Goal: Information Seeking & Learning: Learn about a topic

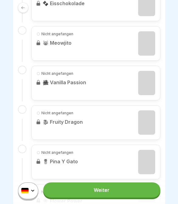
scroll to position [479, 0]
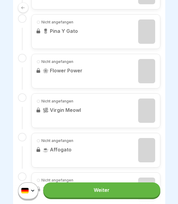
click at [170, 145] on div at bounding box center [89, 102] width 178 height 204
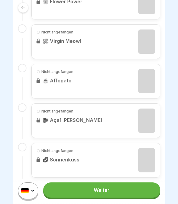
scroll to position [675, 0]
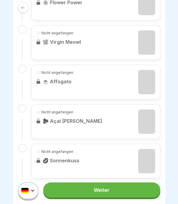
click at [120, 194] on link "Weiter" at bounding box center [101, 189] width 117 height 15
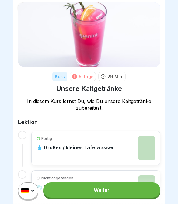
scroll to position [18, 0]
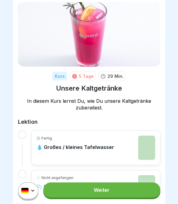
click at [137, 142] on div "Fertig 💧 Großes / kleines Tafelwasser" at bounding box center [95, 147] width 118 height 24
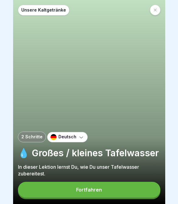
click at [102, 192] on button "Fortfahren" at bounding box center [89, 189] width 142 height 16
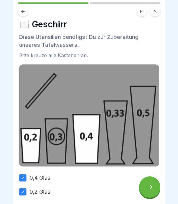
scroll to position [6, 0]
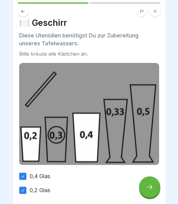
click at [148, 188] on icon at bounding box center [149, 186] width 7 height 7
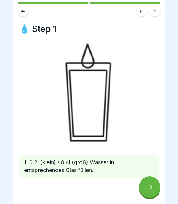
click at [150, 190] on icon at bounding box center [149, 186] width 7 height 7
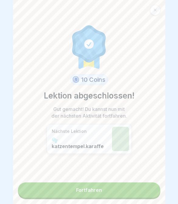
click at [148, 191] on link "Fortfahren" at bounding box center [89, 189] width 142 height 15
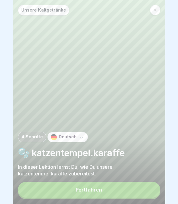
click at [148, 192] on button "Fortfahren" at bounding box center [89, 189] width 142 height 16
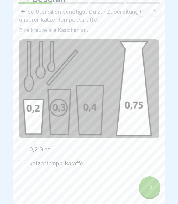
scroll to position [29, 0]
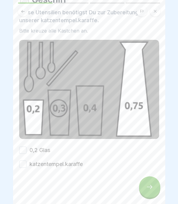
click at [21, 149] on button "0,2 Glas" at bounding box center [22, 149] width 7 height 7
click at [23, 165] on button "katzentempel.karaffe" at bounding box center [22, 163] width 7 height 7
click at [156, 185] on div at bounding box center [149, 186] width 21 height 21
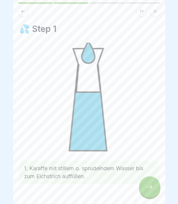
click at [149, 186] on icon at bounding box center [149, 186] width 7 height 7
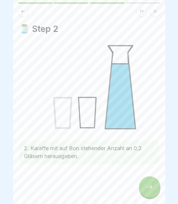
click at [154, 189] on div at bounding box center [149, 186] width 21 height 21
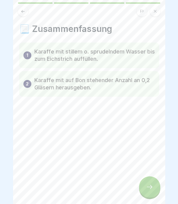
click at [156, 186] on div at bounding box center [149, 186] width 21 height 21
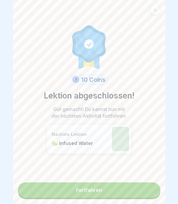
click at [150, 191] on link "Fortfahren" at bounding box center [89, 189] width 142 height 15
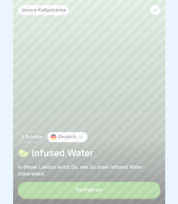
click at [148, 195] on button "Fortfahren" at bounding box center [89, 189] width 142 height 16
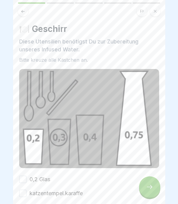
click at [24, 179] on button "0,2 Glas" at bounding box center [22, 178] width 7 height 7
click at [25, 194] on button "katzentempel.karaffe" at bounding box center [22, 192] width 7 height 7
click at [145, 188] on div at bounding box center [149, 186] width 21 height 21
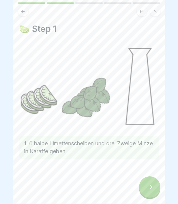
click at [150, 184] on icon at bounding box center [149, 186] width 7 height 7
click at [153, 187] on div at bounding box center [149, 186] width 21 height 21
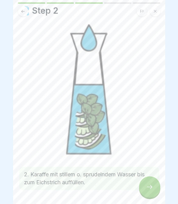
scroll to position [21, 0]
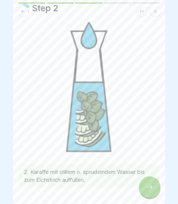
click at [154, 189] on div at bounding box center [149, 186] width 21 height 21
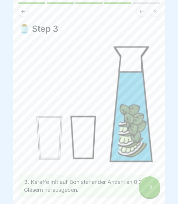
click at [150, 187] on icon at bounding box center [149, 187] width 5 height 4
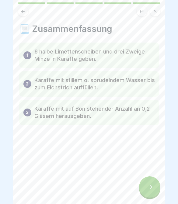
click at [152, 188] on icon at bounding box center [149, 186] width 7 height 7
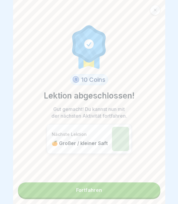
click at [153, 193] on link "Fortfahren" at bounding box center [89, 189] width 142 height 15
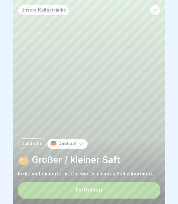
click at [147, 197] on button "Fortfahren" at bounding box center [89, 189] width 142 height 16
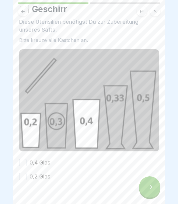
scroll to position [20, 0]
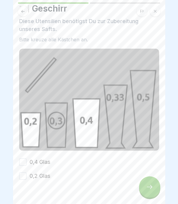
click at [24, 163] on button "0,4 Glas" at bounding box center [22, 161] width 7 height 7
click at [22, 161] on button "0,4 Glas" at bounding box center [22, 161] width 7 height 7
click at [24, 178] on button "0,2 Glas" at bounding box center [22, 175] width 7 height 7
click at [149, 187] on icon at bounding box center [149, 187] width 5 height 4
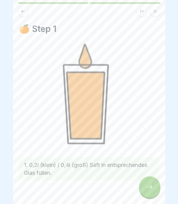
click at [145, 189] on div at bounding box center [149, 186] width 21 height 21
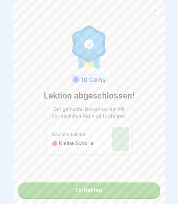
click at [109, 187] on link "Fortfahren" at bounding box center [89, 189] width 142 height 15
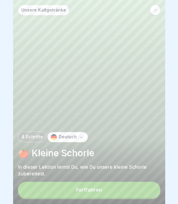
click at [112, 190] on button "Fortfahren" at bounding box center [89, 189] width 142 height 16
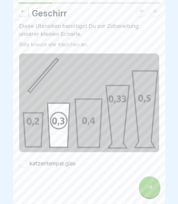
scroll to position [15, 0]
click at [20, 164] on button "katzentempel.glas" at bounding box center [22, 163] width 7 height 7
click at [145, 189] on div at bounding box center [149, 186] width 21 height 21
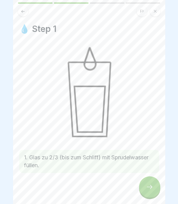
click at [154, 185] on div at bounding box center [149, 186] width 21 height 21
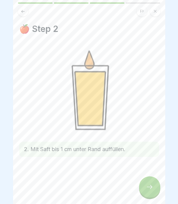
click at [151, 184] on icon at bounding box center [149, 186] width 7 height 7
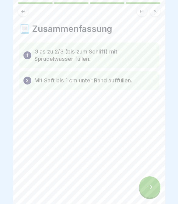
click at [156, 188] on div at bounding box center [149, 186] width 21 height 21
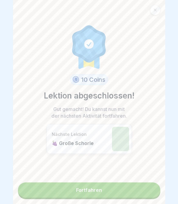
click at [141, 184] on link "Fortfahren" at bounding box center [89, 189] width 142 height 15
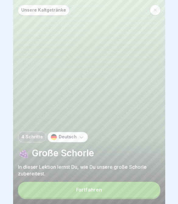
click at [148, 192] on button "Fortfahren" at bounding box center [89, 189] width 142 height 16
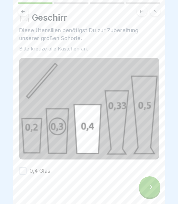
scroll to position [12, 0]
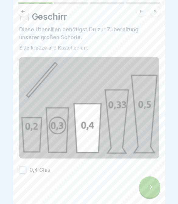
click at [25, 170] on button "0,4 Glas" at bounding box center [22, 169] width 7 height 7
click at [148, 188] on icon at bounding box center [149, 186] width 7 height 7
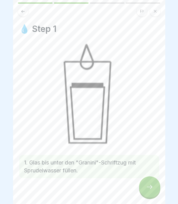
click at [150, 183] on div at bounding box center [149, 186] width 21 height 21
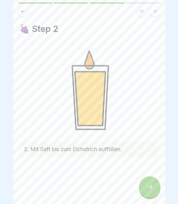
click at [157, 183] on div at bounding box center [149, 186] width 21 height 21
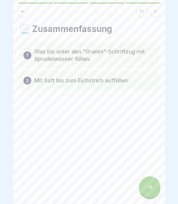
click at [155, 185] on div at bounding box center [149, 186] width 21 height 21
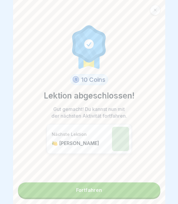
click at [153, 190] on link "Fortfahren" at bounding box center [89, 189] width 142 height 15
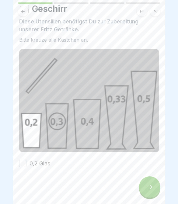
scroll to position [20, 0]
click at [23, 166] on button "0,2 Glas" at bounding box center [22, 163] width 7 height 7
click at [147, 186] on icon at bounding box center [149, 186] width 7 height 7
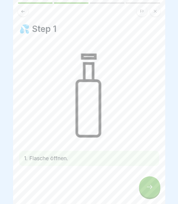
click at [150, 189] on icon at bounding box center [149, 186] width 7 height 7
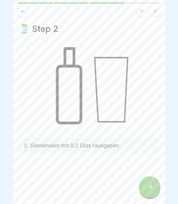
click at [154, 179] on div at bounding box center [149, 186] width 21 height 21
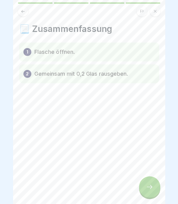
click at [154, 187] on div at bounding box center [149, 186] width 21 height 21
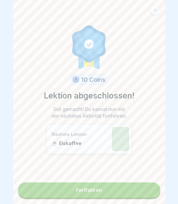
click at [144, 192] on link "Fortfahren" at bounding box center [89, 189] width 142 height 15
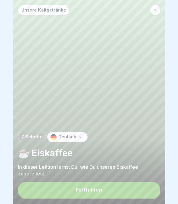
click at [142, 191] on button "Fortfahren" at bounding box center [89, 189] width 142 height 16
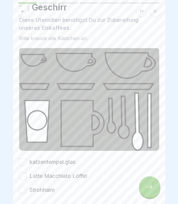
scroll to position [31, 0]
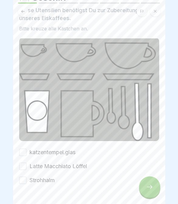
click at [22, 153] on button "katzentempel.glas" at bounding box center [22, 151] width 7 height 7
click at [24, 166] on button "Latte Macchiato Löffel" at bounding box center [22, 165] width 7 height 7
click at [24, 178] on button "Strohhalm" at bounding box center [22, 179] width 7 height 7
click at [158, 189] on div at bounding box center [149, 186] width 21 height 21
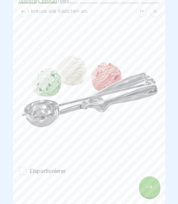
scroll to position [48, 0]
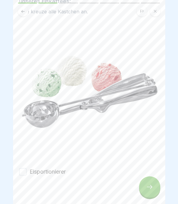
click at [20, 174] on button "Eisportionierer" at bounding box center [22, 171] width 7 height 7
click at [148, 181] on div at bounding box center [149, 186] width 21 height 21
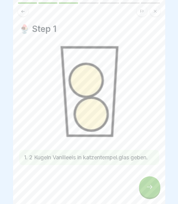
click at [147, 184] on icon at bounding box center [149, 186] width 7 height 7
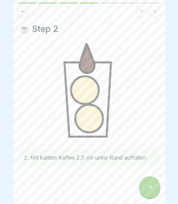
click at [154, 189] on div at bounding box center [149, 186] width 21 height 21
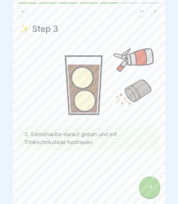
click at [148, 192] on div at bounding box center [149, 186] width 21 height 21
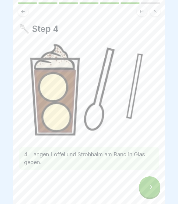
click at [143, 187] on div at bounding box center [149, 186] width 21 height 21
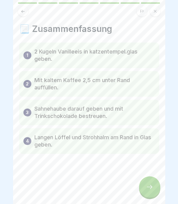
click at [152, 183] on div at bounding box center [149, 186] width 21 height 21
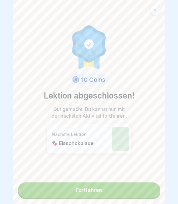
click at [112, 187] on link "Fortfahren" at bounding box center [89, 189] width 142 height 15
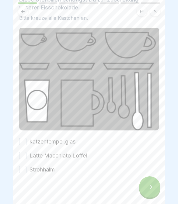
scroll to position [42, 0]
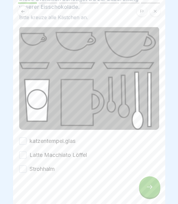
click at [25, 151] on div "Latte Macchiato Löffel" at bounding box center [53, 155] width 68 height 8
click at [23, 155] on button "Latte Macchiato Löffel" at bounding box center [22, 154] width 7 height 7
click at [24, 143] on button "katzentempel.glas" at bounding box center [22, 140] width 7 height 7
click at [24, 170] on button "Strohhalm" at bounding box center [22, 168] width 7 height 7
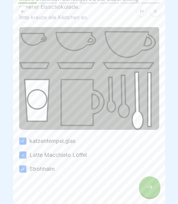
click at [142, 189] on div at bounding box center [149, 186] width 21 height 21
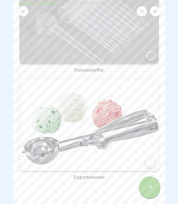
scroll to position [82, 0]
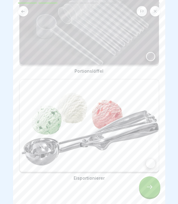
click at [150, 58] on div at bounding box center [150, 56] width 9 height 9
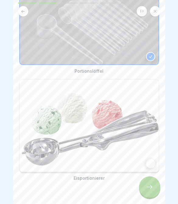
click at [147, 165] on div at bounding box center [150, 163] width 9 height 9
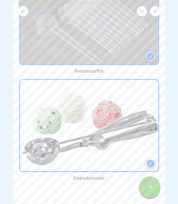
click at [152, 185] on icon at bounding box center [149, 186] width 7 height 7
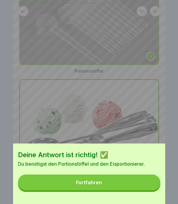
click at [126, 185] on button "Fortfahren" at bounding box center [89, 182] width 142 height 16
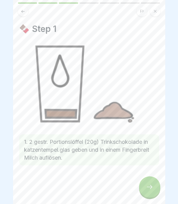
click at [144, 192] on div at bounding box center [149, 186] width 21 height 21
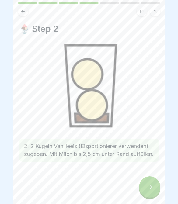
click at [24, 14] on button at bounding box center [23, 11] width 10 height 10
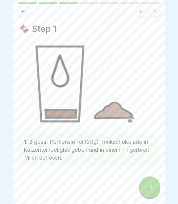
click at [144, 185] on div at bounding box center [149, 186] width 21 height 21
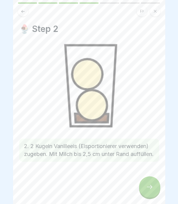
click at [154, 185] on div at bounding box center [149, 186] width 21 height 21
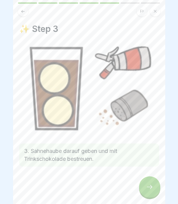
click at [143, 187] on div at bounding box center [149, 186] width 21 height 21
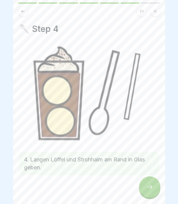
click at [152, 191] on div at bounding box center [149, 186] width 21 height 21
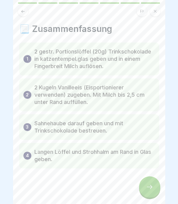
click at [154, 188] on div at bounding box center [149, 186] width 21 height 21
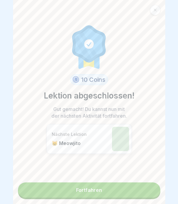
click at [131, 192] on link "Fortfahren" at bounding box center [89, 189] width 142 height 15
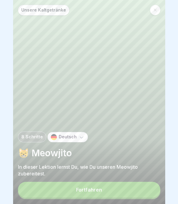
click at [140, 194] on button "Fortfahren" at bounding box center [89, 189] width 142 height 16
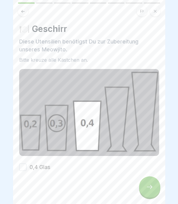
click at [25, 167] on button "0,4 Glas" at bounding box center [22, 166] width 7 height 7
click at [153, 189] on icon at bounding box center [149, 186] width 7 height 7
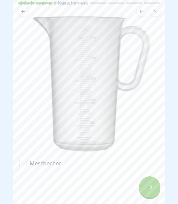
scroll to position [51, 0]
click at [21, 164] on button "Messbecher" at bounding box center [22, 163] width 7 height 7
click at [158, 188] on div at bounding box center [149, 186] width 21 height 21
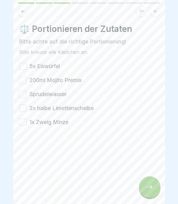
click at [26, 68] on button "5x Eiswürfel" at bounding box center [22, 66] width 7 height 7
click at [24, 80] on button "200ml Mojito Premix" at bounding box center [22, 79] width 7 height 7
click at [25, 93] on button "Sprudelwasser" at bounding box center [22, 93] width 7 height 7
click at [21, 111] on button "2x halbe Limettenscheibe" at bounding box center [22, 107] width 7 height 7
click at [23, 123] on button "1x Zweig Minze" at bounding box center [22, 121] width 7 height 7
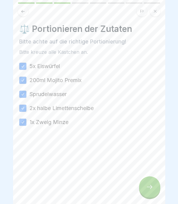
click at [154, 190] on div at bounding box center [149, 186] width 21 height 21
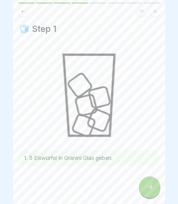
click at [152, 190] on icon at bounding box center [149, 186] width 7 height 7
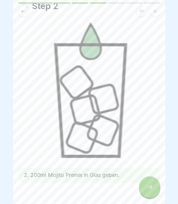
scroll to position [23, 0]
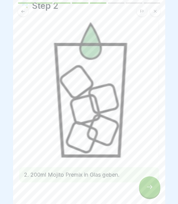
click at [149, 188] on icon at bounding box center [149, 186] width 7 height 7
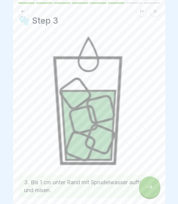
scroll to position [9, 0]
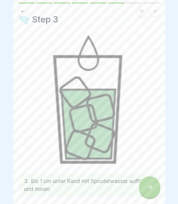
click at [148, 188] on icon at bounding box center [149, 186] width 7 height 7
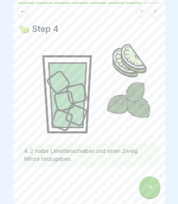
click at [150, 185] on icon at bounding box center [149, 187] width 5 height 4
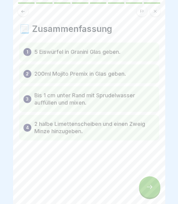
click at [154, 178] on div at bounding box center [149, 186] width 21 height 21
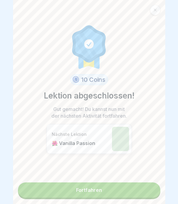
click at [138, 188] on link "Fortfahren" at bounding box center [89, 189] width 142 height 15
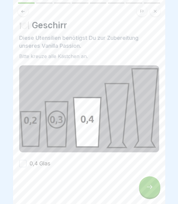
scroll to position [4, 0]
click at [23, 166] on button "0,4 Glas" at bounding box center [22, 163] width 7 height 7
click at [158, 186] on div at bounding box center [149, 186] width 21 height 21
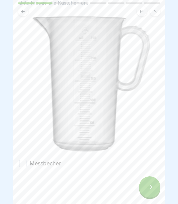
scroll to position [51, 0]
click at [22, 166] on button "Messbecher" at bounding box center [22, 163] width 7 height 7
click at [148, 192] on div at bounding box center [149, 186] width 21 height 21
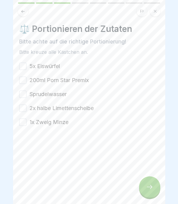
click at [25, 66] on button "5x Eiswürfel" at bounding box center [22, 66] width 7 height 7
click at [25, 81] on button "200ml Porn Star Premix" at bounding box center [22, 79] width 7 height 7
click at [25, 94] on button "Sprudelwasser" at bounding box center [22, 93] width 7 height 7
click at [23, 108] on button "2x halbe Limettenscheibe" at bounding box center [22, 107] width 7 height 7
click at [23, 122] on button "1x Zweig Minze" at bounding box center [22, 121] width 7 height 7
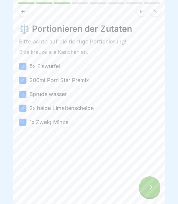
click at [154, 191] on div at bounding box center [149, 186] width 21 height 21
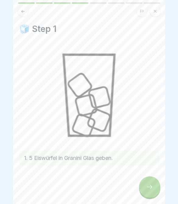
click at [151, 185] on icon at bounding box center [149, 186] width 7 height 7
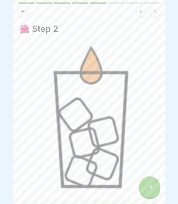
click at [150, 187] on icon at bounding box center [149, 186] width 7 height 7
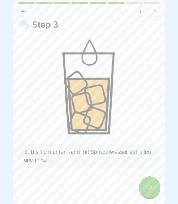
scroll to position [4, 0]
click at [157, 183] on div at bounding box center [149, 186] width 21 height 21
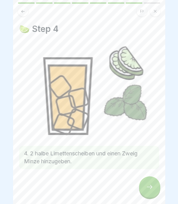
click at [156, 195] on div at bounding box center [89, 187] width 140 height 36
click at [143, 194] on div at bounding box center [149, 186] width 21 height 21
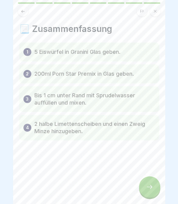
click at [143, 194] on div at bounding box center [149, 186] width 21 height 21
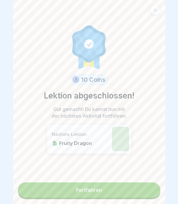
click at [101, 184] on link "Fortfahren" at bounding box center [89, 189] width 142 height 15
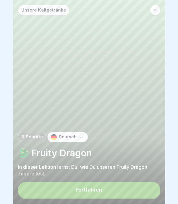
click at [107, 191] on button "Fortfahren" at bounding box center [89, 189] width 142 height 16
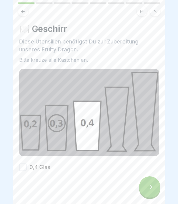
click at [26, 169] on button "0,4 Glas" at bounding box center [22, 166] width 7 height 7
click at [151, 182] on div at bounding box center [149, 186] width 21 height 21
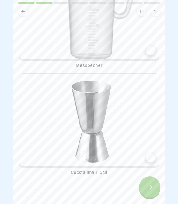
scroll to position [87, 0]
click at [158, 152] on div at bounding box center [89, 120] width 140 height 93
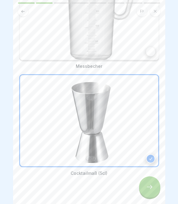
click at [147, 59] on img at bounding box center [88, 13] width 139 height 93
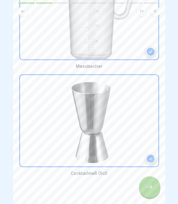
click at [143, 187] on div at bounding box center [149, 186] width 21 height 21
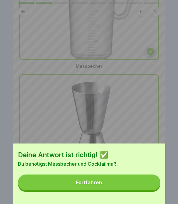
click at [139, 185] on button "Fortfahren" at bounding box center [89, 182] width 142 height 16
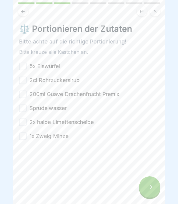
click at [26, 67] on button "5x Eiswürfel" at bounding box center [22, 66] width 7 height 7
click at [25, 81] on button "2cl Rohrzuckersirup" at bounding box center [22, 79] width 7 height 7
click at [24, 96] on button "200ml Guave Drachenfrucht Premix" at bounding box center [22, 93] width 7 height 7
click at [25, 110] on button "Sprudelwasser" at bounding box center [22, 107] width 7 height 7
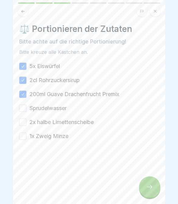
click at [24, 109] on button "Sprudelwasser" at bounding box center [22, 107] width 7 height 7
click at [24, 119] on button "2x halbe Limettenscheibe" at bounding box center [22, 121] width 7 height 7
click at [25, 137] on button "1x Zweig Minze" at bounding box center [22, 135] width 7 height 7
click at [149, 186] on icon at bounding box center [149, 186] width 7 height 7
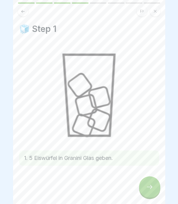
click at [148, 188] on icon at bounding box center [149, 186] width 7 height 7
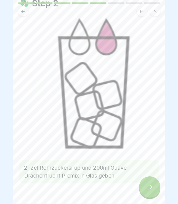
scroll to position [25, 0]
click at [153, 187] on icon at bounding box center [149, 186] width 7 height 7
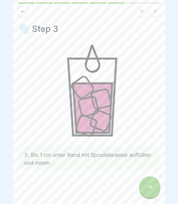
click at [151, 185] on icon at bounding box center [149, 186] width 7 height 7
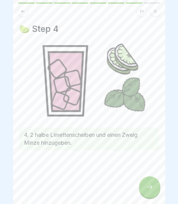
click at [155, 181] on div at bounding box center [149, 186] width 21 height 21
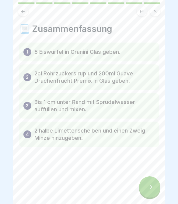
click at [154, 186] on div at bounding box center [149, 186] width 21 height 21
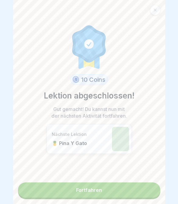
click at [120, 197] on link "Fortfahren" at bounding box center [89, 189] width 142 height 15
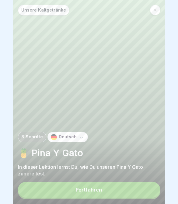
click at [129, 193] on button "Fortfahren" at bounding box center [89, 189] width 142 height 16
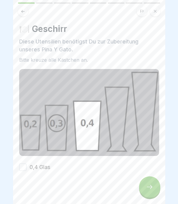
click at [25, 170] on button "0,4 Glas" at bounding box center [22, 166] width 7 height 7
click at [151, 188] on icon at bounding box center [149, 186] width 7 height 7
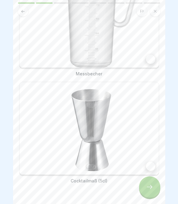
scroll to position [81, 0]
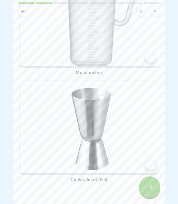
click at [154, 57] on div at bounding box center [150, 57] width 9 height 9
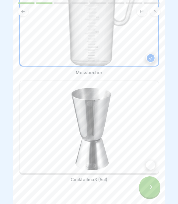
click at [152, 164] on div at bounding box center [150, 164] width 9 height 9
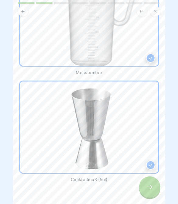
click at [152, 186] on icon at bounding box center [149, 186] width 7 height 7
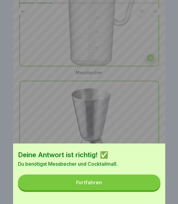
click at [138, 185] on button "Fortfahren" at bounding box center [89, 182] width 142 height 16
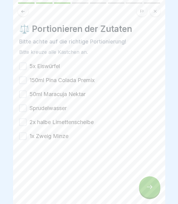
click at [23, 67] on button "5x Eiswürfel" at bounding box center [22, 66] width 7 height 7
click at [26, 81] on button "150ml Pina Colada Premix" at bounding box center [22, 79] width 7 height 7
click at [25, 78] on button "150ml Pina Colada Premix" at bounding box center [22, 79] width 7 height 7
click at [25, 95] on button "50ml Maracuja Nektar" at bounding box center [22, 93] width 7 height 7
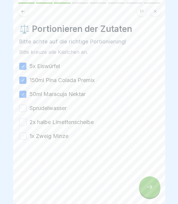
click at [25, 95] on button "50ml Maracuja Nektar" at bounding box center [22, 93] width 7 height 7
click at [24, 121] on button "2x halbe Limettenscheibe" at bounding box center [22, 121] width 7 height 7
click at [22, 94] on button "50ml Maracuja Nektar" at bounding box center [22, 93] width 7 height 7
click at [24, 111] on button "Sprudelwasser" at bounding box center [22, 107] width 7 height 7
click at [24, 112] on div "Sprudelwasser" at bounding box center [42, 108] width 47 height 8
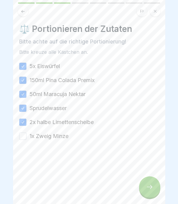
click at [25, 137] on button "1x Zweig Minze" at bounding box center [22, 135] width 7 height 7
click at [148, 186] on icon at bounding box center [149, 186] width 7 height 7
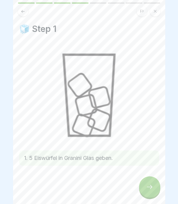
click at [149, 185] on icon at bounding box center [149, 186] width 7 height 7
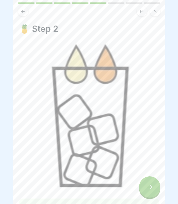
click at [149, 185] on icon at bounding box center [149, 186] width 7 height 7
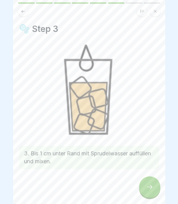
click at [151, 186] on icon at bounding box center [149, 187] width 5 height 4
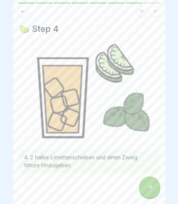
click at [152, 191] on div at bounding box center [149, 186] width 21 height 21
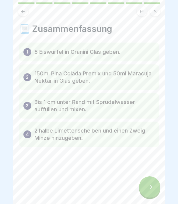
click at [151, 190] on icon at bounding box center [149, 186] width 7 height 7
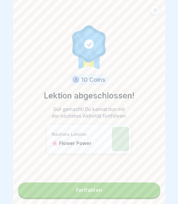
click at [115, 201] on div "10 Coins Lektion abgeschlossen! Gut gemacht! Du kannst nun mit der nächsten Akt…" at bounding box center [89, 102] width 152 height 204
click at [119, 191] on link "Fortfahren" at bounding box center [89, 189] width 142 height 15
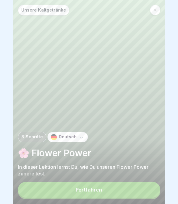
click at [119, 191] on button "Fortfahren" at bounding box center [89, 189] width 142 height 16
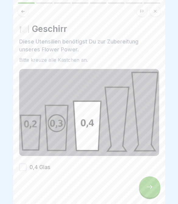
click at [22, 165] on button "0,4 Glas" at bounding box center [22, 166] width 7 height 7
click at [151, 193] on div at bounding box center [149, 186] width 21 height 21
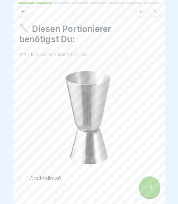
click at [22, 178] on button "Cocktailmaß" at bounding box center [22, 178] width 7 height 7
click at [145, 189] on div at bounding box center [149, 186] width 21 height 21
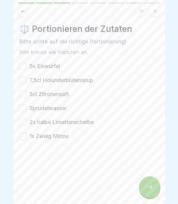
click at [24, 68] on button "5x Eiswürfel" at bounding box center [22, 66] width 7 height 7
click at [25, 83] on button "7,5cl Holunderblütensirup" at bounding box center [22, 79] width 7 height 7
click at [25, 92] on button "5cl Zitronensaft" at bounding box center [22, 93] width 7 height 7
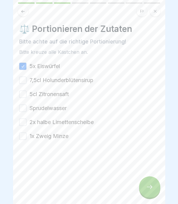
click at [25, 81] on button "7,5cl Holunderblütensirup" at bounding box center [22, 79] width 7 height 7
click at [25, 94] on button "5cl Zitronensaft" at bounding box center [22, 93] width 7 height 7
click at [24, 109] on button "Sprudelwasser" at bounding box center [22, 107] width 7 height 7
click at [22, 110] on button "Sprudelwasser" at bounding box center [22, 107] width 7 height 7
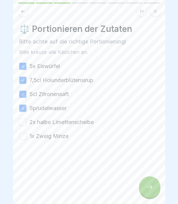
click at [24, 124] on button "2x halbe Limettenscheibe" at bounding box center [22, 121] width 7 height 7
click at [22, 135] on button "1x Zweig Minze" at bounding box center [22, 135] width 7 height 7
click at [152, 185] on icon at bounding box center [149, 186] width 7 height 7
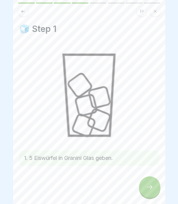
click at [147, 188] on icon at bounding box center [149, 186] width 7 height 7
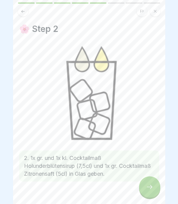
click at [147, 188] on icon at bounding box center [149, 186] width 7 height 7
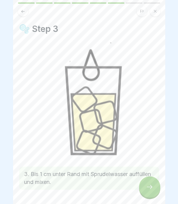
click at [147, 190] on div at bounding box center [149, 186] width 21 height 21
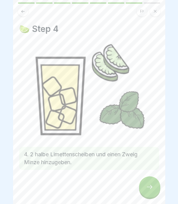
click at [148, 190] on icon at bounding box center [149, 186] width 7 height 7
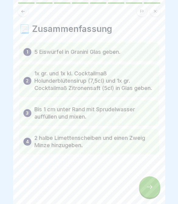
click at [148, 190] on icon at bounding box center [149, 186] width 7 height 7
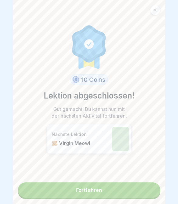
click at [143, 188] on link "Fortfahren" at bounding box center [89, 189] width 142 height 15
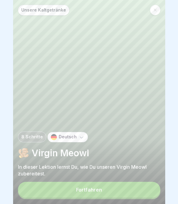
click at [152, 191] on button "Fortfahren" at bounding box center [89, 189] width 142 height 16
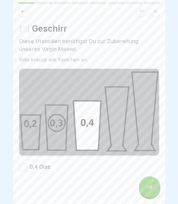
scroll to position [2, 0]
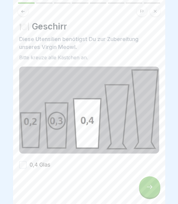
click at [26, 162] on button "0,4 Glas" at bounding box center [22, 164] width 7 height 7
click at [153, 184] on icon at bounding box center [149, 186] width 7 height 7
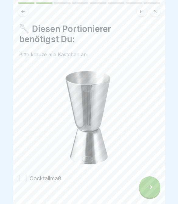
click at [25, 180] on button "Cocktailmaß" at bounding box center [22, 178] width 7 height 7
click at [141, 184] on div at bounding box center [149, 186] width 21 height 21
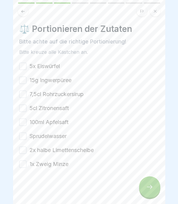
click at [24, 66] on button "5x Eiswürfel" at bounding box center [22, 66] width 7 height 7
click at [25, 80] on button "15g Ingwerpüree" at bounding box center [22, 79] width 7 height 7
click at [23, 96] on button "7,5cl Rohrzuckersirup" at bounding box center [22, 93] width 7 height 7
click at [25, 108] on button "5cl Zitronensaft" at bounding box center [22, 107] width 7 height 7
click at [22, 125] on button "100ml Apfelsaft" at bounding box center [22, 121] width 7 height 7
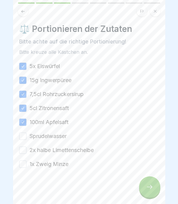
click at [24, 137] on button "Sprudelwasser" at bounding box center [22, 135] width 7 height 7
click at [24, 148] on button "2x halbe Limettenscheibe" at bounding box center [22, 149] width 7 height 7
click at [25, 163] on button "1x Zweig Minze" at bounding box center [22, 163] width 7 height 7
click at [147, 187] on icon at bounding box center [149, 186] width 7 height 7
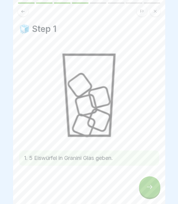
click at [146, 188] on icon at bounding box center [149, 186] width 7 height 7
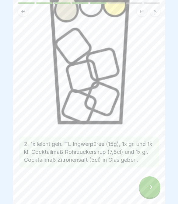
scroll to position [91, 0]
click at [152, 186] on icon at bounding box center [149, 186] width 7 height 7
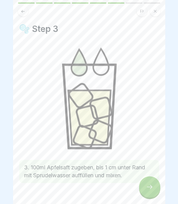
click at [158, 186] on div at bounding box center [149, 186] width 21 height 21
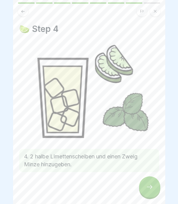
click at [152, 188] on icon at bounding box center [149, 186] width 7 height 7
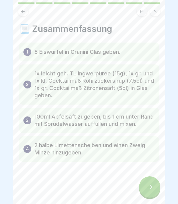
click at [151, 188] on icon at bounding box center [149, 186] width 7 height 7
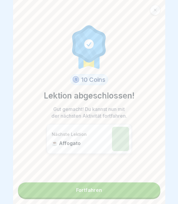
click at [127, 183] on link "Fortfahren" at bounding box center [89, 189] width 142 height 15
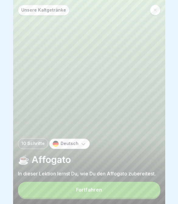
click at [126, 182] on button "Fortfahren" at bounding box center [89, 189] width 142 height 16
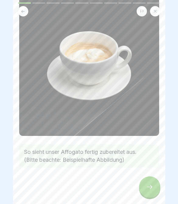
scroll to position [46, 0]
click at [152, 188] on icon at bounding box center [149, 186] width 7 height 7
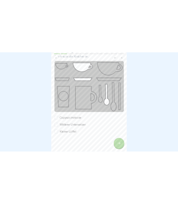
scroll to position [48, 0]
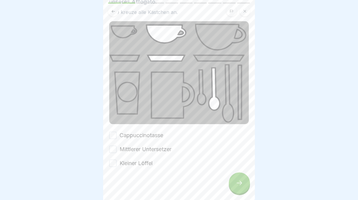
click at [5, 20] on div at bounding box center [179, 100] width 358 height 200
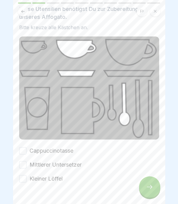
scroll to position [33, 0]
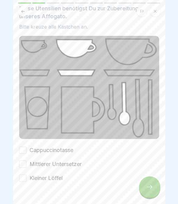
click at [24, 151] on button "Cappuccinotasse" at bounding box center [22, 149] width 7 height 7
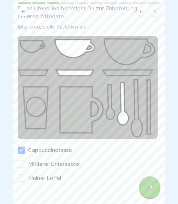
click at [25, 165] on button "Mittlerer Untersetzer" at bounding box center [21, 163] width 7 height 7
click at [23, 179] on button "Kleiner Löffel" at bounding box center [21, 177] width 7 height 7
click at [147, 185] on icon at bounding box center [149, 186] width 7 height 7
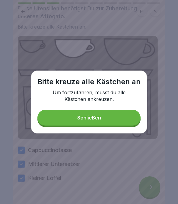
click at [100, 119] on div "Schließen" at bounding box center [89, 117] width 24 height 5
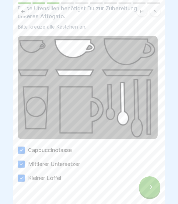
click at [153, 186] on div at bounding box center [149, 186] width 21 height 21
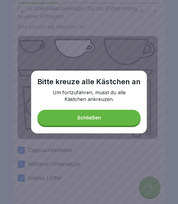
click at [106, 122] on button "Schließen" at bounding box center [88, 118] width 103 height 16
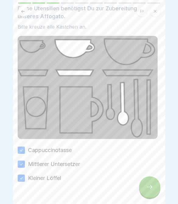
click at [150, 192] on div at bounding box center [149, 186] width 21 height 21
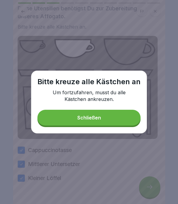
click at [107, 117] on button "Schließen" at bounding box center [88, 118] width 103 height 16
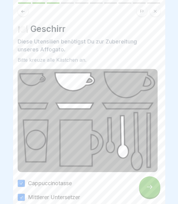
scroll to position [0, 0]
click at [156, 187] on div at bounding box center [149, 186] width 21 height 21
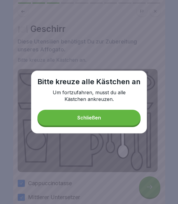
click at [124, 114] on button "Schließen" at bounding box center [88, 118] width 103 height 16
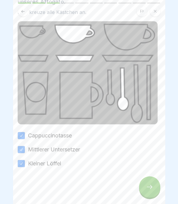
scroll to position [48, 0]
click at [23, 16] on button at bounding box center [23, 11] width 10 height 10
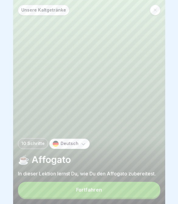
click at [103, 195] on button "Fortfahren" at bounding box center [89, 189] width 142 height 16
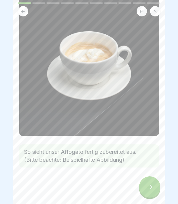
click at [148, 183] on icon at bounding box center [149, 186] width 7 height 7
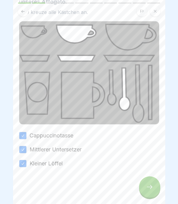
click at [152, 187] on icon at bounding box center [149, 186] width 7 height 7
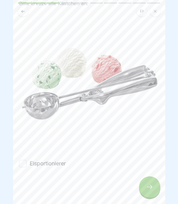
scroll to position [51, 0]
click at [21, 161] on button "Eisportionierer" at bounding box center [22, 163] width 7 height 7
click at [151, 189] on icon at bounding box center [149, 186] width 7 height 7
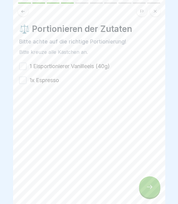
click at [22, 65] on button "1 Eisportionierer Vanilleeis (40g)" at bounding box center [22, 66] width 7 height 7
click at [23, 83] on button "1x Espresso" at bounding box center [22, 79] width 7 height 7
click at [147, 190] on div at bounding box center [149, 186] width 21 height 21
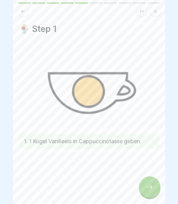
click at [148, 180] on div at bounding box center [149, 186] width 21 height 21
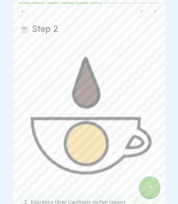
click at [153, 190] on div at bounding box center [149, 186] width 21 height 21
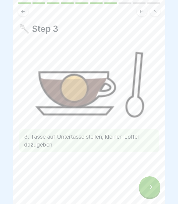
click at [152, 189] on icon at bounding box center [149, 186] width 7 height 7
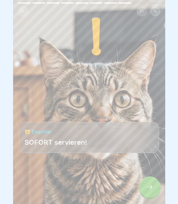
click at [152, 190] on icon at bounding box center [149, 186] width 7 height 7
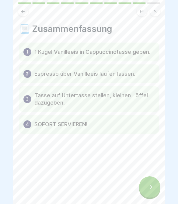
click at [153, 192] on div at bounding box center [149, 186] width 21 height 21
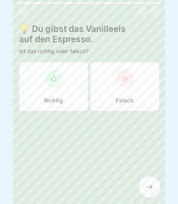
click at [152, 189] on icon at bounding box center [149, 186] width 7 height 7
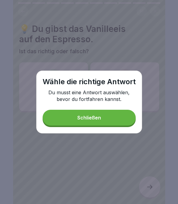
click at [63, 119] on button "Schließen" at bounding box center [88, 118] width 93 height 16
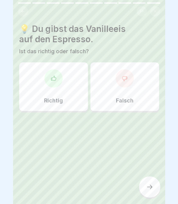
click at [123, 81] on icon at bounding box center [124, 78] width 6 height 6
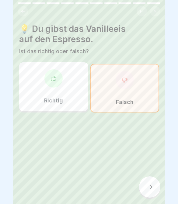
click at [150, 182] on div at bounding box center [149, 186] width 21 height 21
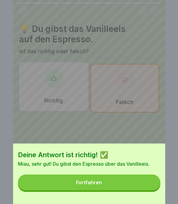
click at [138, 181] on button "Fortfahren" at bounding box center [89, 182] width 142 height 16
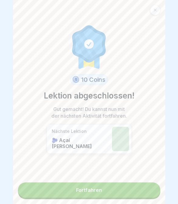
click at [129, 195] on link "Fortfahren" at bounding box center [89, 189] width 142 height 15
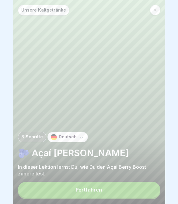
click at [117, 192] on button "Fortfahren" at bounding box center [89, 189] width 142 height 16
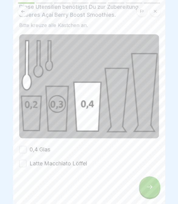
scroll to position [35, 0]
click at [25, 148] on button "0,4 Glas" at bounding box center [22, 149] width 7 height 7
click at [23, 166] on button "Latte Macchiato Löffel" at bounding box center [22, 163] width 7 height 7
click at [150, 186] on icon at bounding box center [149, 186] width 7 height 7
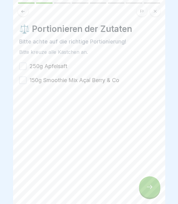
click at [23, 64] on button "250g Apfelsaft" at bounding box center [22, 66] width 7 height 7
click at [25, 81] on button "150g Smoothie Mix Açaí Berry & Co" at bounding box center [22, 79] width 7 height 7
click at [153, 183] on div at bounding box center [149, 186] width 21 height 21
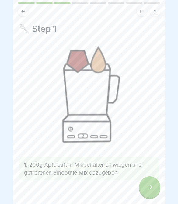
click at [151, 187] on icon at bounding box center [149, 187] width 5 height 4
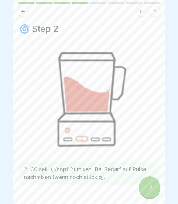
click at [154, 191] on div at bounding box center [149, 186] width 21 height 21
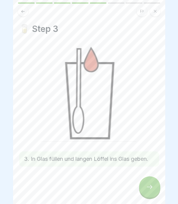
click at [153, 188] on div at bounding box center [149, 186] width 21 height 21
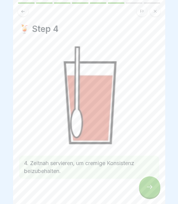
click at [153, 187] on div at bounding box center [149, 186] width 21 height 21
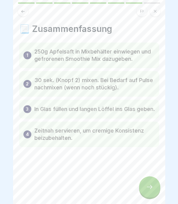
click at [153, 188] on div at bounding box center [149, 186] width 21 height 21
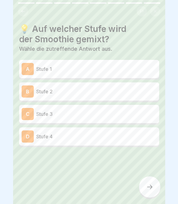
click at [137, 92] on p "Stufe 2" at bounding box center [96, 91] width 120 height 7
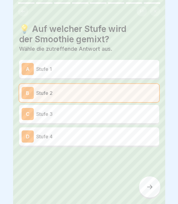
click at [148, 184] on icon at bounding box center [149, 186] width 7 height 7
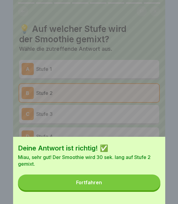
click at [149, 185] on button "Fortfahren" at bounding box center [89, 182] width 142 height 16
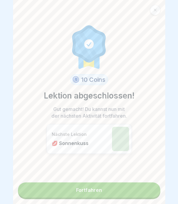
click at [137, 192] on link "Fortfahren" at bounding box center [89, 189] width 142 height 15
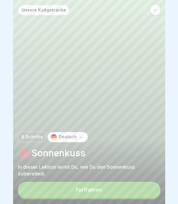
click at [134, 191] on button "Fortfahren" at bounding box center [89, 189] width 142 height 16
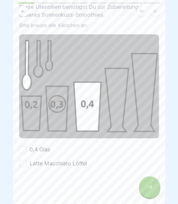
scroll to position [35, 0]
click at [23, 148] on button "0,4 Glas" at bounding box center [22, 149] width 7 height 7
click at [25, 165] on button "Latte Macchiato Löffel" at bounding box center [22, 163] width 7 height 7
click at [151, 185] on icon at bounding box center [149, 186] width 7 height 7
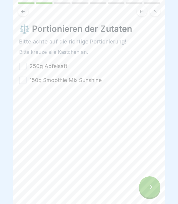
click at [23, 69] on button "250g Apfelsaft" at bounding box center [22, 66] width 7 height 7
click at [24, 70] on div "250g Apfelsaft" at bounding box center [43, 66] width 48 height 8
click at [23, 83] on button "150g Smoothie Mix Sunshine" at bounding box center [22, 79] width 7 height 7
click at [148, 180] on div at bounding box center [149, 186] width 21 height 21
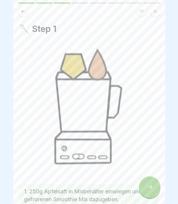
click at [154, 191] on div at bounding box center [149, 186] width 21 height 21
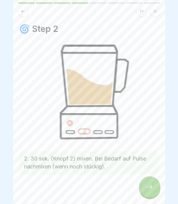
click at [147, 190] on icon at bounding box center [149, 186] width 7 height 7
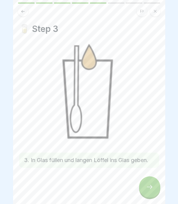
click at [147, 188] on icon at bounding box center [149, 186] width 7 height 7
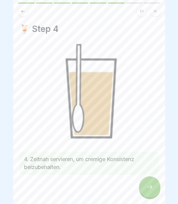
click at [147, 188] on icon at bounding box center [149, 186] width 7 height 7
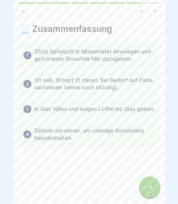
click at [147, 188] on icon at bounding box center [149, 186] width 7 height 7
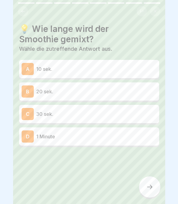
click at [133, 112] on p "30 sek." at bounding box center [96, 113] width 120 height 7
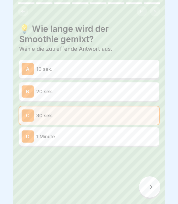
click at [150, 187] on icon at bounding box center [149, 186] width 7 height 7
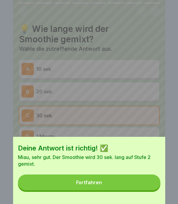
click at [144, 185] on button "Fortfahren" at bounding box center [89, 182] width 142 height 16
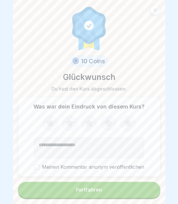
click at [139, 188] on button "Fortfahren" at bounding box center [89, 189] width 142 height 16
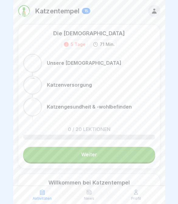
click at [125, 193] on div "Profil" at bounding box center [136, 195] width 44 height 12
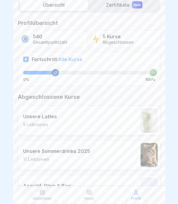
scroll to position [83, 0]
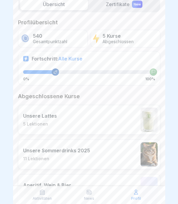
click at [39, 194] on icon at bounding box center [42, 192] width 6 height 6
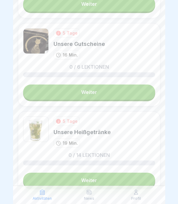
scroll to position [1318, 0]
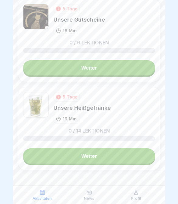
click at [135, 162] on link "Weiter" at bounding box center [89, 155] width 132 height 15
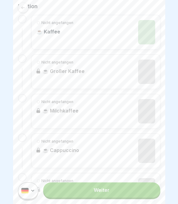
scroll to position [134, 0]
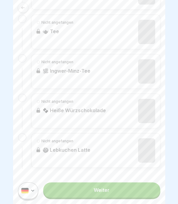
scroll to position [528, 0]
click at [112, 191] on link "Weiter" at bounding box center [101, 189] width 117 height 15
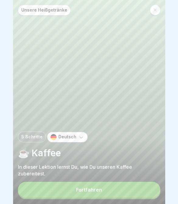
click at [129, 192] on button "Fortfahren" at bounding box center [89, 189] width 142 height 16
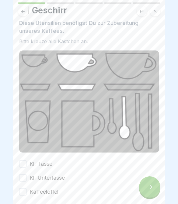
scroll to position [39, 0]
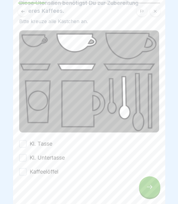
click at [20, 147] on button "Kl. Tasse" at bounding box center [22, 143] width 7 height 7
click at [19, 146] on div "🍽️ Geschirr Diese Utensilien benötigst Du zur Zubereitung unseres Kaffees. Bitt…" at bounding box center [89, 102] width 152 height 204
click at [24, 158] on button "Kl. Untertasse" at bounding box center [22, 157] width 7 height 7
click at [24, 171] on button "Kaffeelöffel" at bounding box center [22, 171] width 7 height 7
click at [151, 187] on icon at bounding box center [149, 186] width 7 height 7
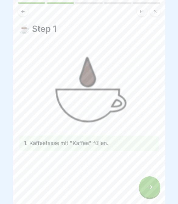
click at [148, 188] on icon at bounding box center [149, 186] width 7 height 7
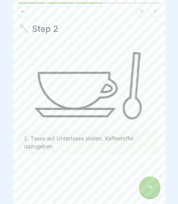
click at [153, 191] on div at bounding box center [149, 186] width 21 height 21
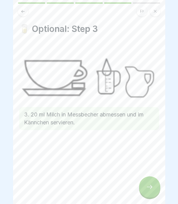
click at [146, 185] on icon at bounding box center [149, 186] width 7 height 7
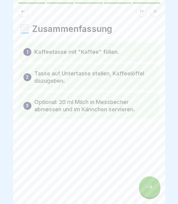
click at [147, 180] on div at bounding box center [149, 186] width 21 height 21
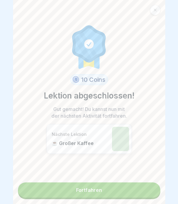
click at [146, 190] on link "Fortfahren" at bounding box center [89, 189] width 142 height 15
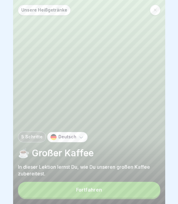
click at [147, 183] on button "Fortfahren" at bounding box center [89, 189] width 142 height 16
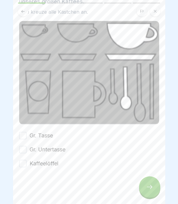
click at [170, 130] on div at bounding box center [89, 102] width 178 height 204
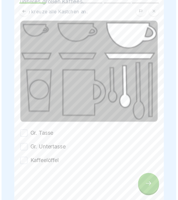
scroll to position [48, 0]
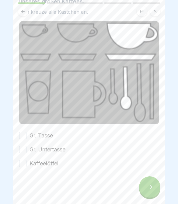
click at [24, 134] on button "Gr. Tasse" at bounding box center [22, 135] width 7 height 7
click at [23, 134] on button "Gr. Tasse" at bounding box center [22, 135] width 7 height 7
click at [23, 148] on button "Gr. Untertasse" at bounding box center [22, 149] width 7 height 7
click at [22, 148] on button "Gr. Untertasse" at bounding box center [22, 149] width 7 height 7
click at [24, 134] on button "Gr. Tasse" at bounding box center [22, 135] width 7 height 7
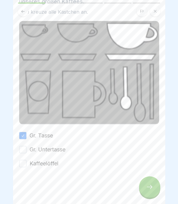
click at [24, 151] on button "Gr. Untertasse" at bounding box center [22, 149] width 7 height 7
click at [25, 161] on button "Kaffeelöffel" at bounding box center [22, 163] width 7 height 7
click at [158, 184] on div at bounding box center [149, 186] width 21 height 21
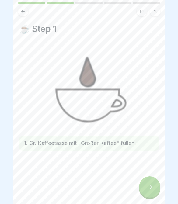
click at [147, 188] on icon at bounding box center [149, 186] width 7 height 7
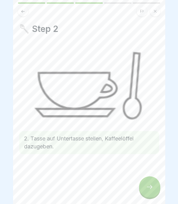
click at [147, 188] on icon at bounding box center [149, 186] width 7 height 7
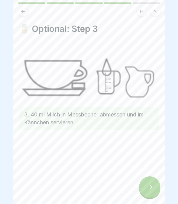
click at [19, 15] on div at bounding box center [89, 11] width 142 height 10
click at [25, 15] on button at bounding box center [23, 11] width 10 height 10
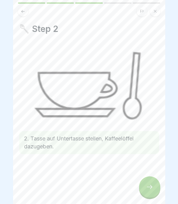
click at [150, 184] on icon at bounding box center [149, 186] width 7 height 7
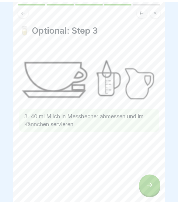
scroll to position [0, 0]
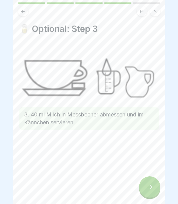
click at [152, 194] on div at bounding box center [149, 186] width 21 height 21
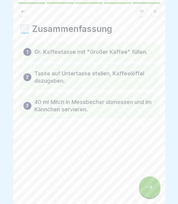
click at [151, 188] on icon at bounding box center [149, 186] width 7 height 7
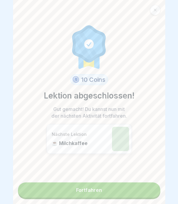
click at [148, 192] on link "Fortfahren" at bounding box center [89, 189] width 142 height 15
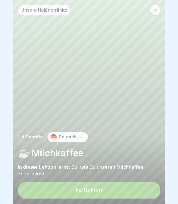
click at [116, 192] on button "Fortfahren" at bounding box center [89, 189] width 142 height 16
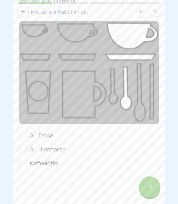
click at [161, 159] on div "🍽️ Geschirr Diese Utensilien benötigst Du zur Zubereitung unseres Milchkaffees.…" at bounding box center [89, 102] width 152 height 204
click at [25, 147] on button "Gr. Untertasse" at bounding box center [22, 149] width 7 height 7
click at [24, 147] on button "Gr. Untertasse" at bounding box center [22, 149] width 7 height 7
click at [25, 132] on button "Gr. Tasse" at bounding box center [22, 135] width 7 height 7
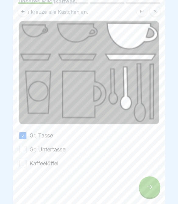
click at [25, 150] on button "Gr. Untertasse" at bounding box center [22, 149] width 7 height 7
click at [24, 162] on button "Kaffeelöffel" at bounding box center [22, 163] width 7 height 7
click at [25, 147] on button "Gr. Untertasse" at bounding box center [22, 149] width 7 height 7
click at [151, 178] on div at bounding box center [149, 186] width 21 height 21
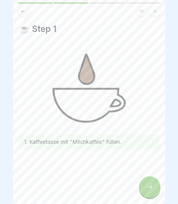
click at [149, 188] on icon at bounding box center [149, 186] width 7 height 7
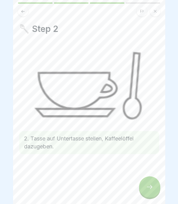
click at [148, 189] on icon at bounding box center [149, 186] width 7 height 7
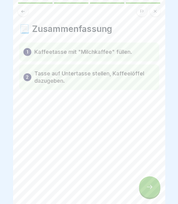
click at [151, 184] on icon at bounding box center [149, 186] width 7 height 7
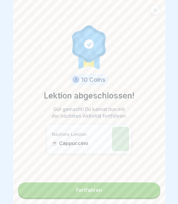
click at [147, 194] on link "Fortfahren" at bounding box center [89, 189] width 142 height 15
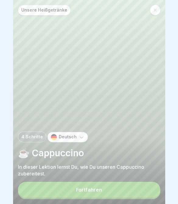
click at [143, 203] on div "Unsere Heißgetränke 4 Schritte Deutsch ☕️ Cappuccino In dieser Lektion lernst D…" at bounding box center [89, 102] width 152 height 204
click at [141, 193] on button "Fortfahren" at bounding box center [89, 189] width 142 height 16
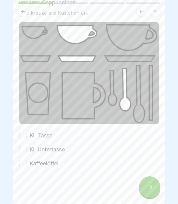
scroll to position [47, 0]
click at [24, 136] on button "Kl. Tasse" at bounding box center [22, 135] width 7 height 7
click at [23, 150] on button "Kl. Untertasse" at bounding box center [22, 149] width 7 height 7
click at [24, 137] on button "Kl. Tasse" at bounding box center [22, 135] width 7 height 7
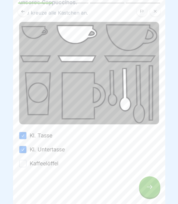
click at [22, 165] on button "Kaffeelöffel" at bounding box center [22, 163] width 7 height 7
click at [151, 184] on icon at bounding box center [149, 186] width 7 height 7
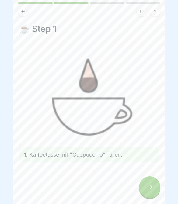
click at [153, 190] on div at bounding box center [149, 186] width 21 height 21
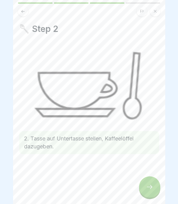
click at [153, 190] on div at bounding box center [149, 186] width 21 height 21
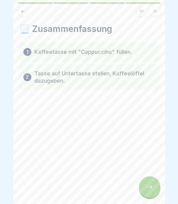
click at [152, 192] on div at bounding box center [149, 186] width 21 height 21
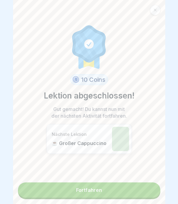
click at [138, 187] on link "Fortfahren" at bounding box center [89, 189] width 142 height 15
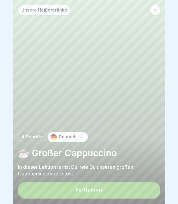
click at [139, 184] on button "Fortfahren" at bounding box center [89, 189] width 142 height 16
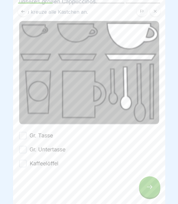
scroll to position [48, 0]
click at [24, 134] on button "Gr. Tasse" at bounding box center [22, 135] width 7 height 7
click at [23, 150] on button "Gr. Untertasse" at bounding box center [22, 149] width 7 height 7
click at [24, 162] on button "Kaffeelöffel" at bounding box center [22, 163] width 7 height 7
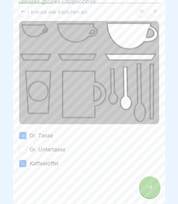
click at [23, 148] on button "Gr. Untertasse" at bounding box center [22, 149] width 7 height 7
click at [153, 188] on icon at bounding box center [149, 186] width 7 height 7
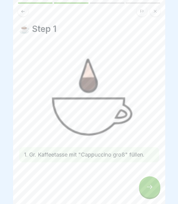
click at [148, 183] on div at bounding box center [149, 186] width 21 height 21
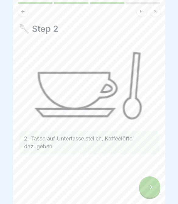
click at [152, 189] on icon at bounding box center [149, 186] width 7 height 7
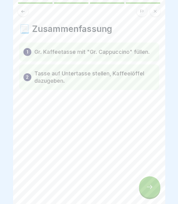
click at [151, 191] on div at bounding box center [149, 186] width 21 height 21
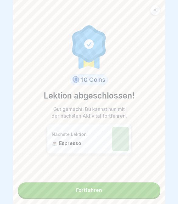
click at [141, 195] on link "Fortfahren" at bounding box center [89, 189] width 142 height 15
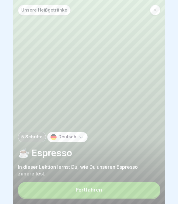
click at [126, 189] on button "Fortfahren" at bounding box center [89, 189] width 142 height 16
click at [125, 194] on button "Fortfahren" at bounding box center [89, 189] width 142 height 16
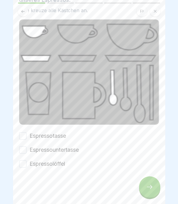
scroll to position [49, 0]
click at [25, 136] on button "Espressotasse" at bounding box center [22, 135] width 7 height 7
click at [24, 151] on button "Espressountertasse" at bounding box center [22, 149] width 7 height 7
click at [25, 163] on button "Espressolöffel" at bounding box center [22, 163] width 7 height 7
click at [145, 187] on div at bounding box center [149, 186] width 21 height 21
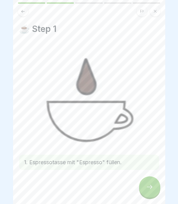
click at [150, 181] on div at bounding box center [149, 186] width 21 height 21
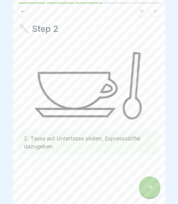
click at [153, 185] on div at bounding box center [149, 186] width 21 height 21
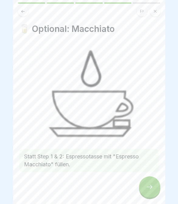
click at [24, 15] on button at bounding box center [23, 11] width 10 height 10
click at [23, 12] on icon at bounding box center [23, 11] width 5 height 5
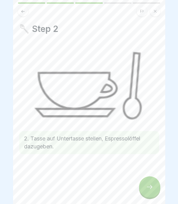
click at [20, 16] on div "🥄 Step 2 2. Tasse auf Untertasse stellen, Espressolöffel dazugeben." at bounding box center [89, 102] width 152 height 204
click at [24, 14] on button at bounding box center [23, 11] width 10 height 10
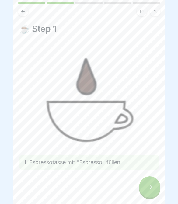
click at [158, 11] on button at bounding box center [155, 11] width 10 height 10
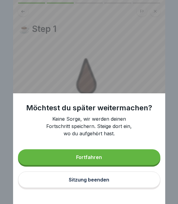
click at [138, 147] on div "Möchtest du später weitermachen? Keine Sorge, wir werden deinen Fortschritt spe…" at bounding box center [89, 148] width 152 height 110
click at [141, 154] on button "Fortfahren" at bounding box center [89, 157] width 142 height 16
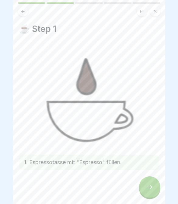
click at [152, 184] on icon at bounding box center [149, 186] width 7 height 7
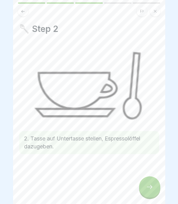
click at [150, 191] on div at bounding box center [149, 186] width 21 height 21
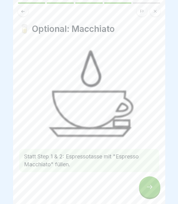
click at [147, 185] on icon at bounding box center [149, 186] width 7 height 7
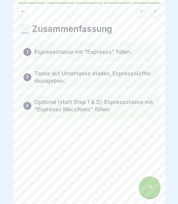
click at [154, 182] on div at bounding box center [149, 186] width 21 height 21
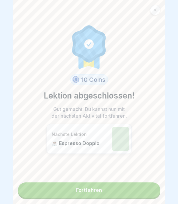
click at [154, 183] on link "Fortfahren" at bounding box center [89, 189] width 142 height 15
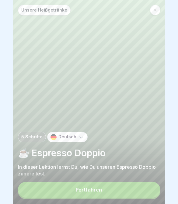
click at [124, 186] on button "Fortfahren" at bounding box center [89, 189] width 142 height 16
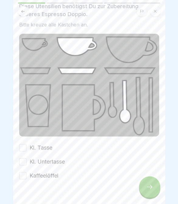
scroll to position [36, 0]
click at [22, 145] on button "Kl. Tasse" at bounding box center [22, 147] width 7 height 7
click at [22, 161] on button "Kl. Untertasse" at bounding box center [22, 161] width 7 height 7
click at [23, 175] on button "Kaffeelöffel" at bounding box center [22, 174] width 7 height 7
click at [150, 181] on div at bounding box center [149, 186] width 21 height 21
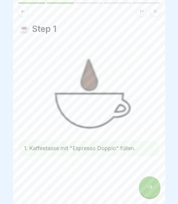
click at [146, 187] on icon at bounding box center [149, 186] width 7 height 7
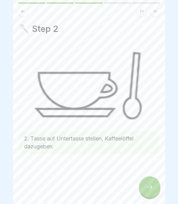
click at [152, 189] on icon at bounding box center [149, 186] width 7 height 7
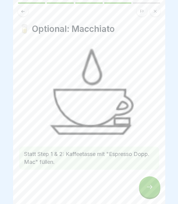
click at [19, 12] on button at bounding box center [23, 11] width 10 height 10
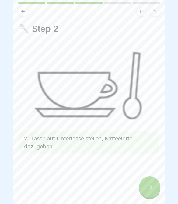
click at [27, 12] on button at bounding box center [23, 11] width 10 height 10
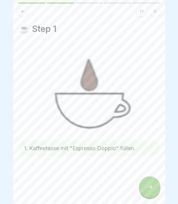
click at [148, 182] on div at bounding box center [149, 186] width 21 height 21
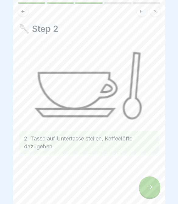
click at [154, 190] on div at bounding box center [149, 186] width 21 height 21
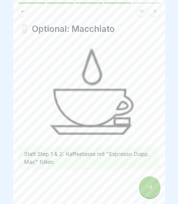
click at [149, 179] on div at bounding box center [149, 186] width 21 height 21
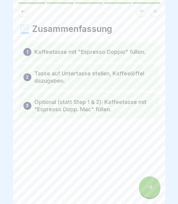
click at [153, 182] on div at bounding box center [149, 186] width 21 height 21
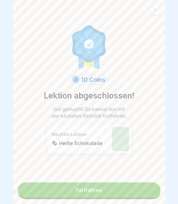
click at [147, 189] on link "Fortfahren" at bounding box center [89, 189] width 142 height 15
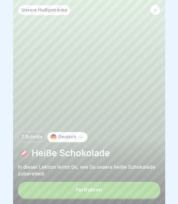
click at [144, 194] on button "Fortfahren" at bounding box center [89, 189] width 142 height 16
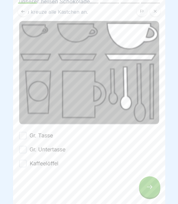
scroll to position [48, 0]
click at [24, 135] on button "Gr. Tasse" at bounding box center [22, 135] width 7 height 7
click at [24, 150] on button "Gr. Untertasse" at bounding box center [22, 149] width 7 height 7
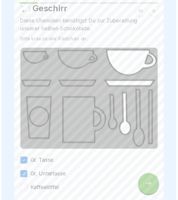
scroll to position [42, 0]
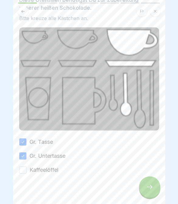
click at [23, 168] on button "Kaffeelöffel" at bounding box center [22, 169] width 7 height 7
click at [151, 184] on icon at bounding box center [149, 186] width 7 height 7
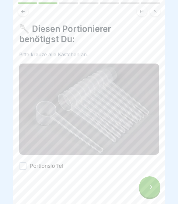
click at [23, 168] on button "Portionslöffel" at bounding box center [22, 165] width 7 height 7
click at [152, 182] on div at bounding box center [149, 186] width 21 height 21
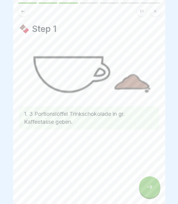
click at [147, 183] on div at bounding box center [149, 186] width 21 height 21
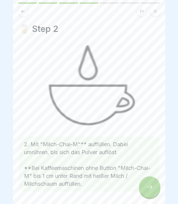
click at [148, 185] on icon at bounding box center [149, 186] width 7 height 7
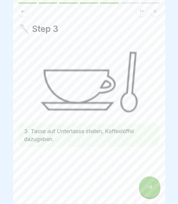
click at [24, 7] on button at bounding box center [23, 11] width 10 height 10
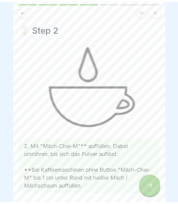
scroll to position [0, 0]
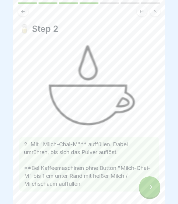
click at [153, 191] on div at bounding box center [149, 186] width 21 height 21
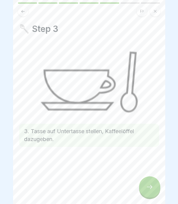
click at [151, 193] on div at bounding box center [149, 186] width 21 height 21
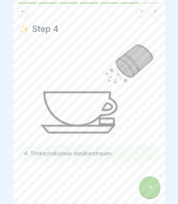
click at [155, 186] on div at bounding box center [149, 186] width 21 height 21
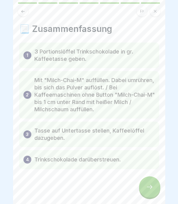
click at [151, 189] on icon at bounding box center [149, 186] width 7 height 7
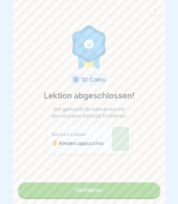
click at [142, 194] on link "Fortfahren" at bounding box center [89, 189] width 142 height 15
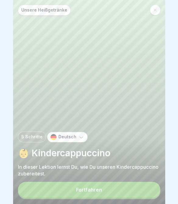
click at [134, 191] on button "Fortfahren" at bounding box center [89, 189] width 142 height 16
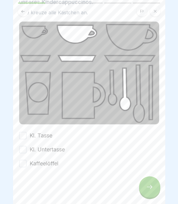
scroll to position [47, 0]
click at [24, 134] on button "Kl. Tasse" at bounding box center [22, 135] width 7 height 7
click at [22, 151] on button "Kl. Untertasse" at bounding box center [22, 149] width 7 height 7
click at [25, 165] on button "Kaffeelöffel" at bounding box center [22, 163] width 7 height 7
click at [152, 181] on div at bounding box center [149, 186] width 21 height 21
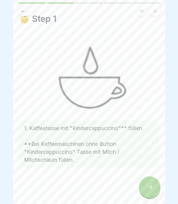
scroll to position [10, 0]
click at [151, 192] on div at bounding box center [149, 186] width 21 height 21
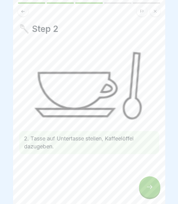
click at [150, 190] on icon at bounding box center [149, 186] width 7 height 7
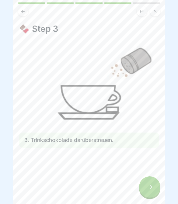
click at [146, 187] on icon at bounding box center [149, 186] width 7 height 7
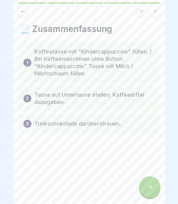
click at [143, 190] on div at bounding box center [149, 186] width 21 height 21
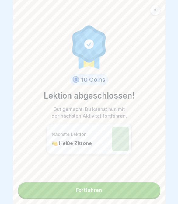
click at [127, 191] on link "Fortfahren" at bounding box center [89, 189] width 142 height 15
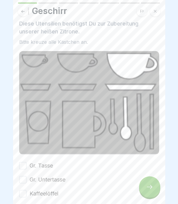
scroll to position [18, 0]
click at [23, 164] on button "Gr. Tasse" at bounding box center [22, 164] width 7 height 7
click at [23, 181] on button "Gr. Untertasse" at bounding box center [22, 178] width 7 height 7
click at [25, 193] on button "Kaffeelöffel" at bounding box center [22, 192] width 7 height 7
click at [154, 192] on div at bounding box center [149, 186] width 21 height 21
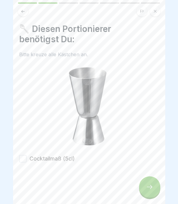
click at [30, 160] on label "Cocktailmaß (5cl)" at bounding box center [51, 158] width 45 height 8
click at [26, 160] on button "Cocktailmaß (5cl)" at bounding box center [22, 158] width 7 height 7
click at [148, 187] on icon at bounding box center [149, 186] width 7 height 7
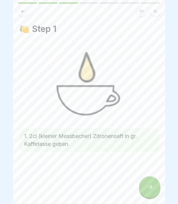
click at [150, 187] on icon at bounding box center [149, 186] width 7 height 7
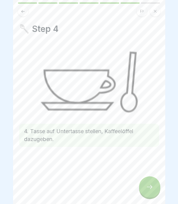
click at [22, 12] on icon at bounding box center [22, 11] width 3 height 3
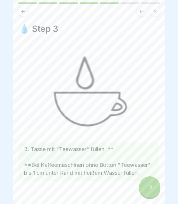
click at [23, 15] on button at bounding box center [23, 11] width 10 height 10
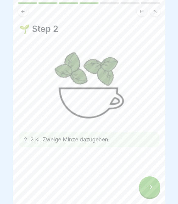
click at [147, 187] on icon at bounding box center [149, 187] width 5 height 4
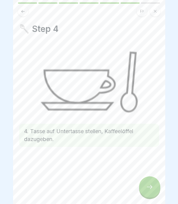
click at [19, 15] on button at bounding box center [23, 11] width 10 height 10
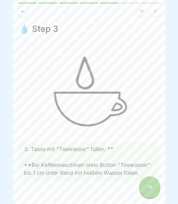
click at [24, 13] on icon at bounding box center [23, 11] width 5 height 5
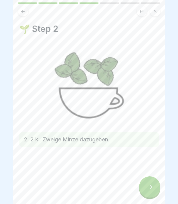
click at [23, 15] on button at bounding box center [23, 11] width 10 height 10
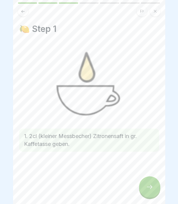
click at [148, 192] on div at bounding box center [149, 186] width 21 height 21
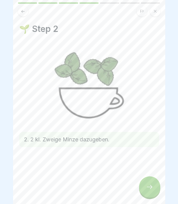
click at [148, 191] on div at bounding box center [149, 186] width 21 height 21
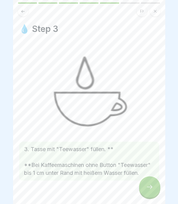
click at [144, 184] on div at bounding box center [149, 186] width 21 height 21
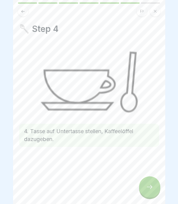
click at [149, 188] on icon at bounding box center [149, 186] width 7 height 7
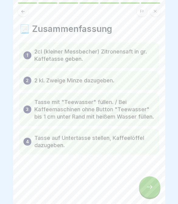
click at [149, 193] on div at bounding box center [149, 186] width 21 height 21
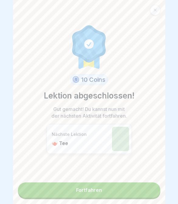
click at [156, 190] on link "Fortfahren" at bounding box center [89, 189] width 142 height 15
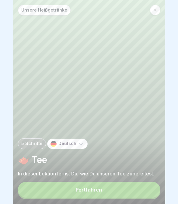
click at [110, 191] on button "Fortfahren" at bounding box center [89, 189] width 142 height 16
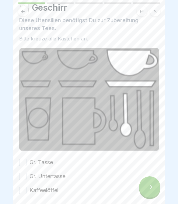
scroll to position [22, 0]
click at [16, 164] on div "🍽️ Geschirr Diese Utensilien benötigst Du zur Zubereitung unseres Tees. Bitte k…" at bounding box center [89, 102] width 152 height 204
click at [25, 175] on button "Gr. Untertasse" at bounding box center [22, 175] width 7 height 7
click at [23, 162] on button "Gr. Tasse" at bounding box center [22, 161] width 7 height 7
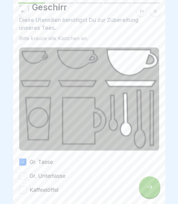
click at [26, 175] on button "Gr. Untertasse" at bounding box center [22, 175] width 7 height 7
click at [23, 190] on button "Kaffeelöffel" at bounding box center [22, 189] width 7 height 7
click at [146, 182] on div at bounding box center [149, 186] width 21 height 21
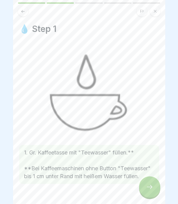
click at [152, 186] on icon at bounding box center [149, 186] width 7 height 7
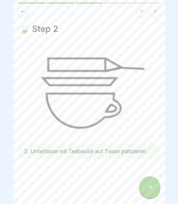
click at [23, 15] on button at bounding box center [23, 11] width 10 height 10
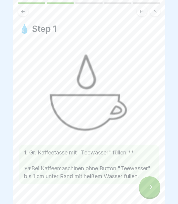
click at [152, 187] on icon at bounding box center [149, 187] width 5 height 4
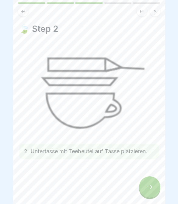
click at [150, 188] on icon at bounding box center [149, 187] width 5 height 4
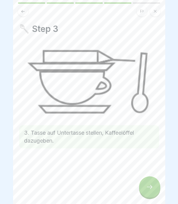
click at [147, 187] on icon at bounding box center [149, 186] width 7 height 7
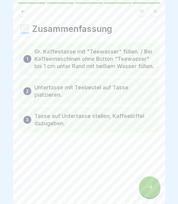
click at [157, 189] on div at bounding box center [149, 186] width 21 height 21
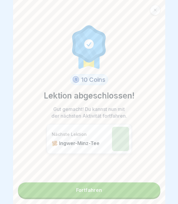
click at [134, 192] on link "Fortfahren" at bounding box center [89, 189] width 142 height 15
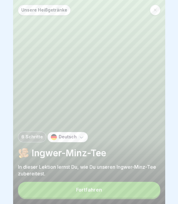
click at [133, 196] on button "Fortfahren" at bounding box center [89, 189] width 142 height 16
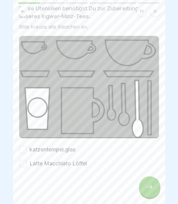
scroll to position [33, 0]
click at [21, 147] on button "katzentempel.glas" at bounding box center [22, 149] width 7 height 7
click at [25, 163] on button "Latte Macchiato Löffel" at bounding box center [22, 163] width 7 height 7
click at [146, 188] on icon at bounding box center [149, 186] width 7 height 7
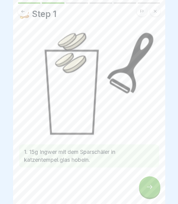
scroll to position [0, 0]
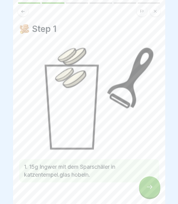
click at [151, 189] on icon at bounding box center [149, 186] width 7 height 7
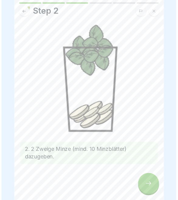
scroll to position [18, 0]
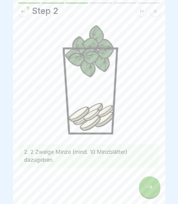
click at [140, 190] on div at bounding box center [149, 186] width 21 height 21
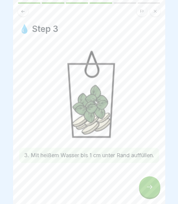
scroll to position [0, 0]
click at [147, 192] on div at bounding box center [149, 186] width 21 height 21
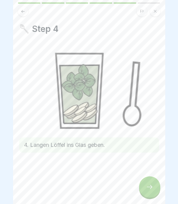
click at [147, 192] on div at bounding box center [149, 186] width 21 height 21
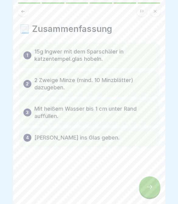
click at [147, 191] on div at bounding box center [149, 186] width 21 height 21
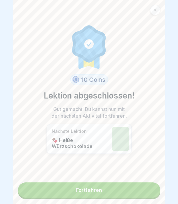
click at [140, 196] on link "Fortfahren" at bounding box center [89, 189] width 142 height 15
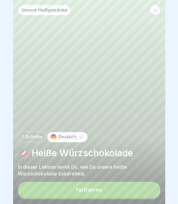
click at [134, 190] on button "Fortfahren" at bounding box center [89, 189] width 142 height 16
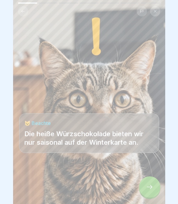
click at [151, 185] on icon at bounding box center [149, 186] width 7 height 7
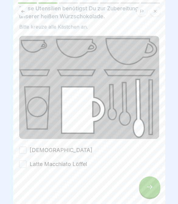
scroll to position [33, 0]
click at [21, 151] on button "[DEMOGRAPHIC_DATA]" at bounding box center [22, 150] width 7 height 7
click at [22, 166] on button "Latte Macchiato Löffel" at bounding box center [22, 164] width 7 height 7
click at [147, 185] on icon at bounding box center [149, 186] width 7 height 7
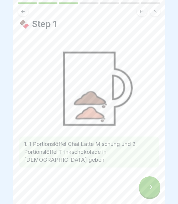
scroll to position [5, 0]
click at [148, 190] on icon at bounding box center [149, 186] width 7 height 7
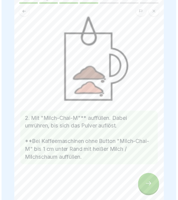
scroll to position [33, 0]
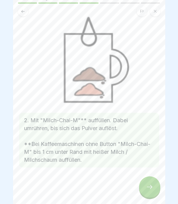
click at [145, 191] on div at bounding box center [149, 186] width 21 height 21
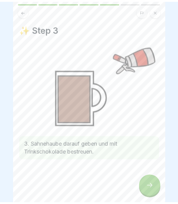
scroll to position [0, 0]
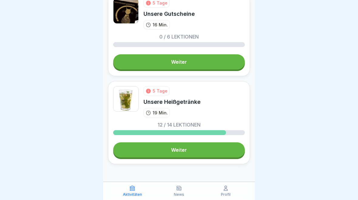
scroll to position [1322, 0]
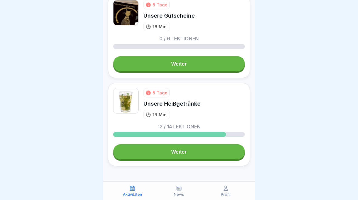
click at [216, 154] on link "Weiter" at bounding box center [179, 151] width 132 height 15
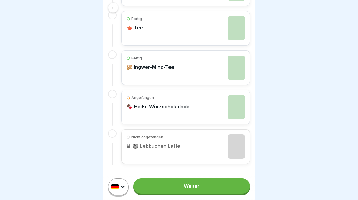
scroll to position [531, 0]
click at [220, 103] on div "Angefangen 🍫 Heiße Würzschokolade" at bounding box center [186, 107] width 118 height 24
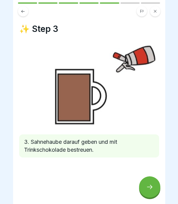
click at [157, 192] on div at bounding box center [149, 186] width 21 height 21
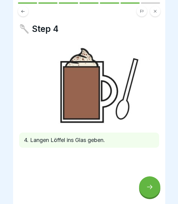
click at [149, 187] on icon at bounding box center [149, 186] width 7 height 7
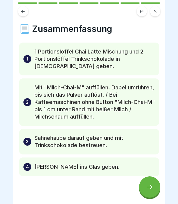
click at [145, 183] on div at bounding box center [149, 186] width 21 height 21
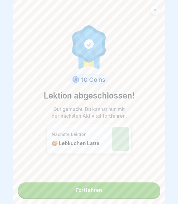
click at [141, 188] on link "Fortfahren" at bounding box center [89, 189] width 142 height 15
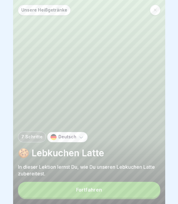
click at [142, 186] on button "Fortfahren" at bounding box center [89, 189] width 142 height 16
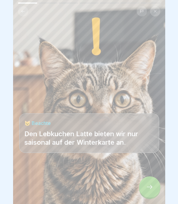
click at [146, 190] on icon at bounding box center [149, 186] width 7 height 7
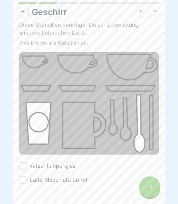
scroll to position [16, 0]
click at [22, 167] on button "katzentempel.glas" at bounding box center [22, 165] width 7 height 7
click at [22, 181] on button "Latte Macchiato Löffel" at bounding box center [22, 179] width 7 height 7
click at [149, 190] on div at bounding box center [149, 186] width 21 height 21
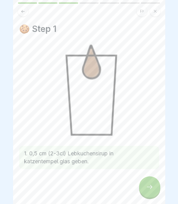
click at [147, 181] on div at bounding box center [149, 186] width 21 height 21
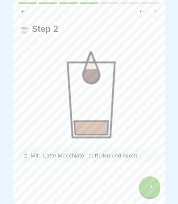
click at [149, 186] on icon at bounding box center [149, 186] width 7 height 7
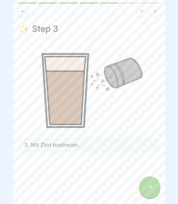
click at [144, 185] on div at bounding box center [149, 186] width 21 height 21
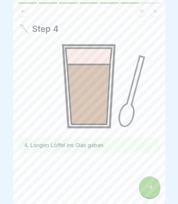
click at [154, 183] on div at bounding box center [149, 186] width 21 height 21
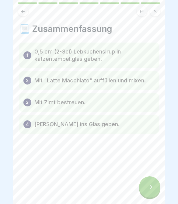
click at [149, 193] on div at bounding box center [149, 186] width 21 height 21
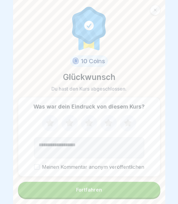
click at [150, 195] on button "Fortfahren" at bounding box center [89, 189] width 142 height 16
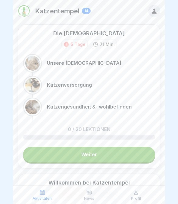
click at [142, 190] on div "Profil" at bounding box center [136, 195] width 44 height 12
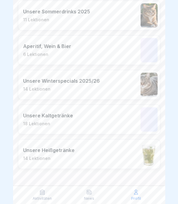
scroll to position [221, 0]
click at [43, 194] on icon at bounding box center [42, 192] width 5 height 5
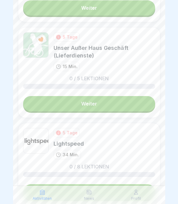
click at [152, 196] on div "Profil" at bounding box center [136, 195] width 44 height 12
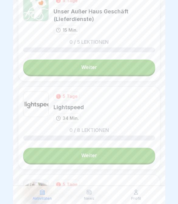
scroll to position [727, 0]
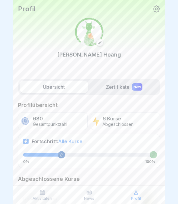
click at [36, 200] on p "Aktivitäten" at bounding box center [41, 198] width 19 height 4
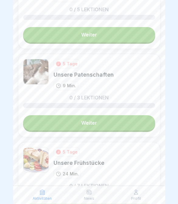
scroll to position [994, 0]
